Goal: Obtain resource: Download file/media

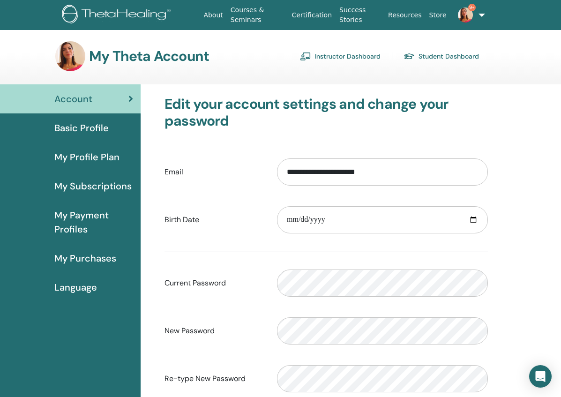
click at [334, 59] on link "Instructor Dashboard" at bounding box center [340, 56] width 81 height 15
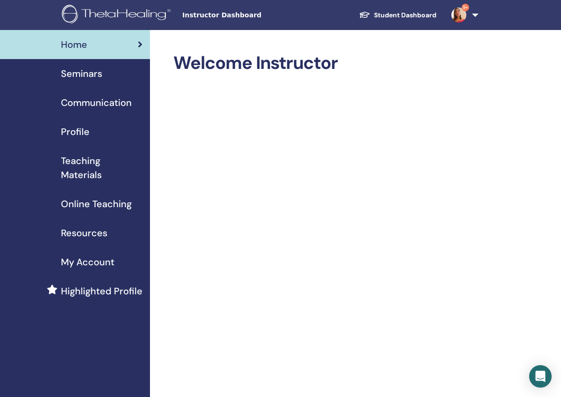
click at [91, 174] on span "Teaching Materials" at bounding box center [102, 168] width 82 height 28
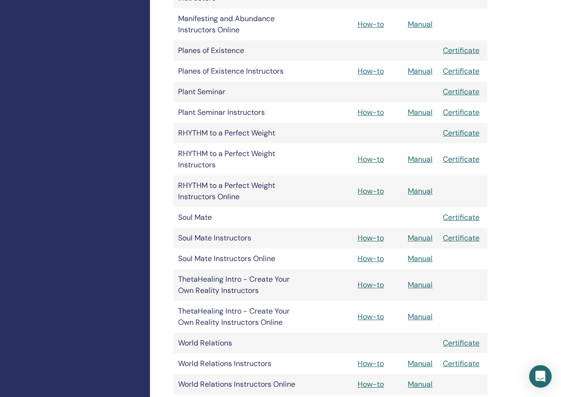
scroll to position [943, 0]
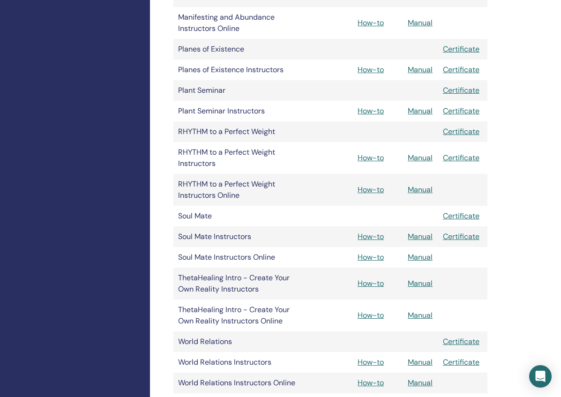
click at [421, 236] on link "Manual" at bounding box center [420, 237] width 25 height 10
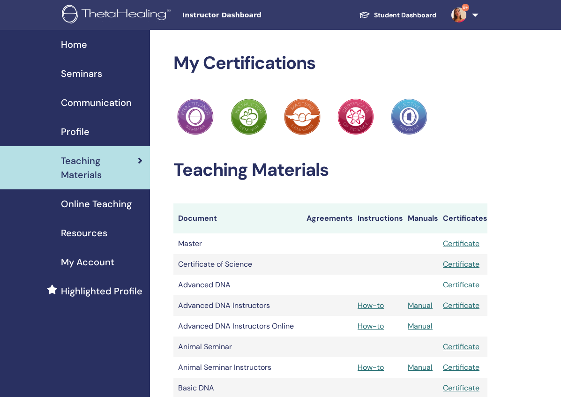
scroll to position [943, 0]
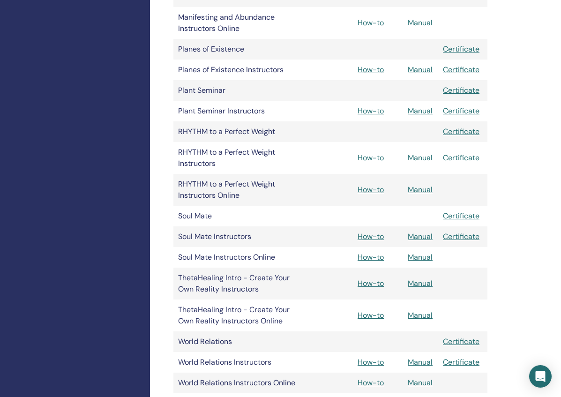
click at [422, 257] on link "Manual" at bounding box center [420, 257] width 25 height 10
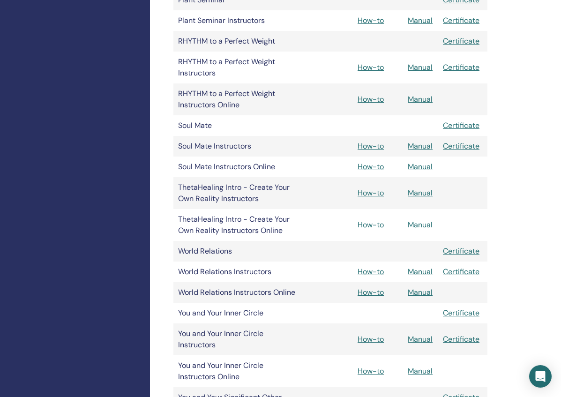
scroll to position [1033, 0]
click at [419, 100] on link "Manual" at bounding box center [420, 100] width 25 height 10
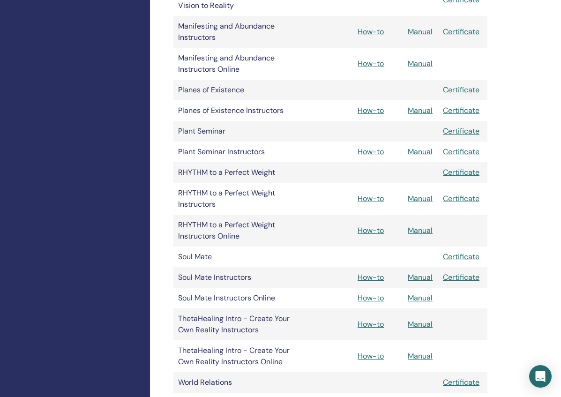
scroll to position [900, 0]
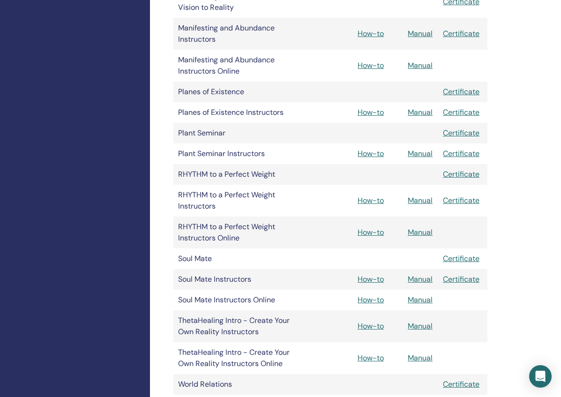
click at [418, 201] on link "Manual" at bounding box center [420, 200] width 25 height 10
